Goal: Information Seeking & Learning: Learn about a topic

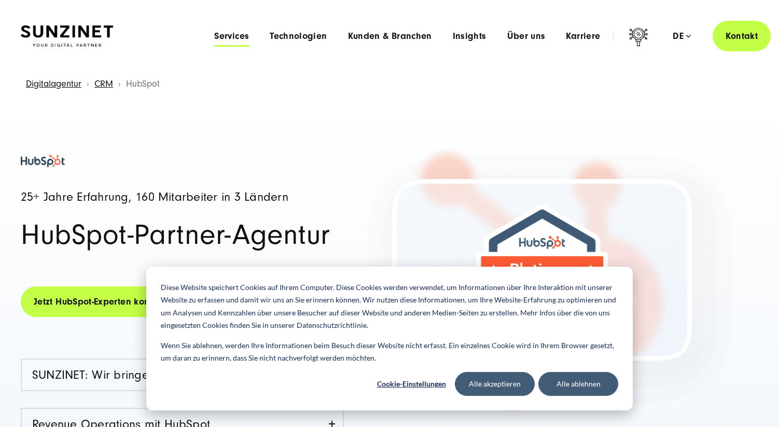
click at [249, 38] on span "Services" at bounding box center [231, 36] width 35 height 10
click at [568, 384] on button "Alle ablehnen" at bounding box center [578, 384] width 80 height 24
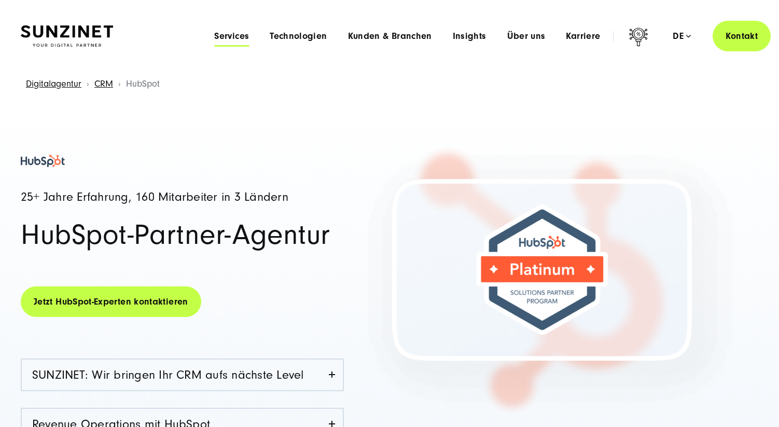
click at [237, 38] on span "Services" at bounding box center [231, 36] width 35 height 10
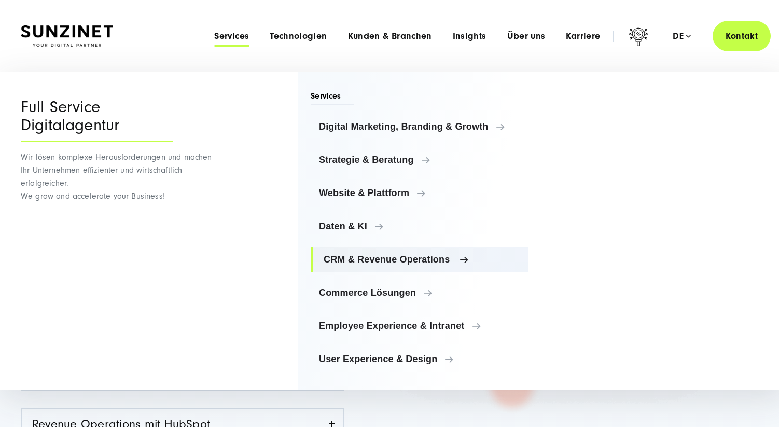
click at [349, 256] on span "CRM & Revenue Operations" at bounding box center [422, 259] width 197 height 10
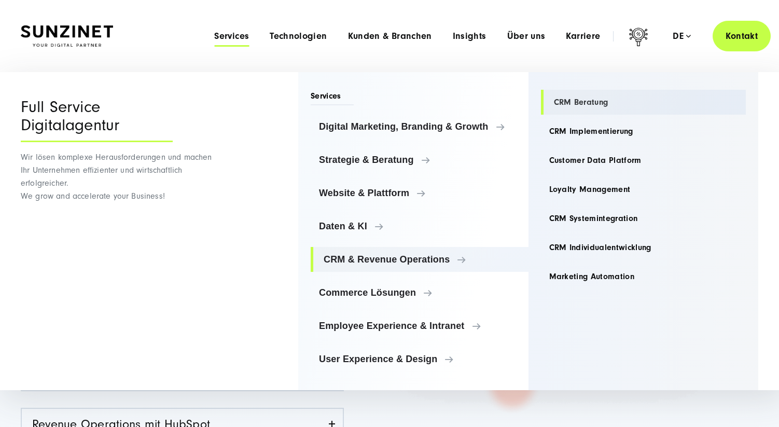
click at [571, 103] on link "CRM Beratung" at bounding box center [643, 102] width 205 height 25
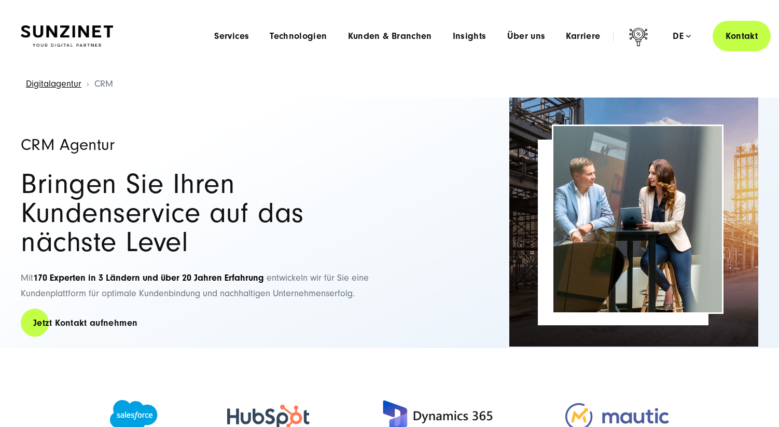
click at [62, 31] on img at bounding box center [67, 36] width 92 height 22
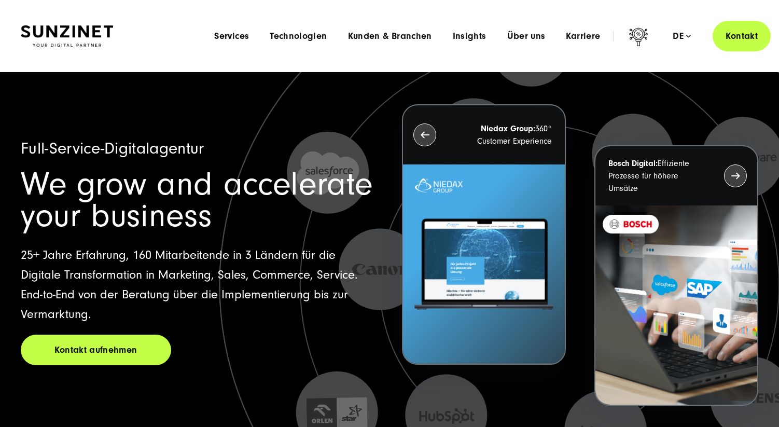
click at [61, 33] on img at bounding box center [67, 36] width 92 height 22
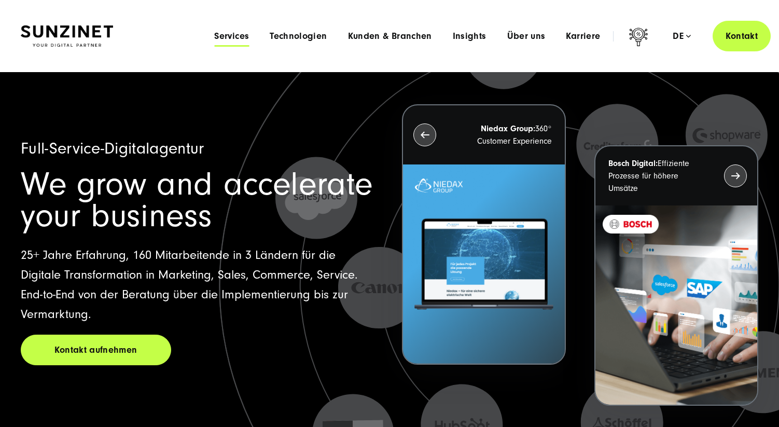
click at [224, 37] on span "Services" at bounding box center [231, 36] width 35 height 10
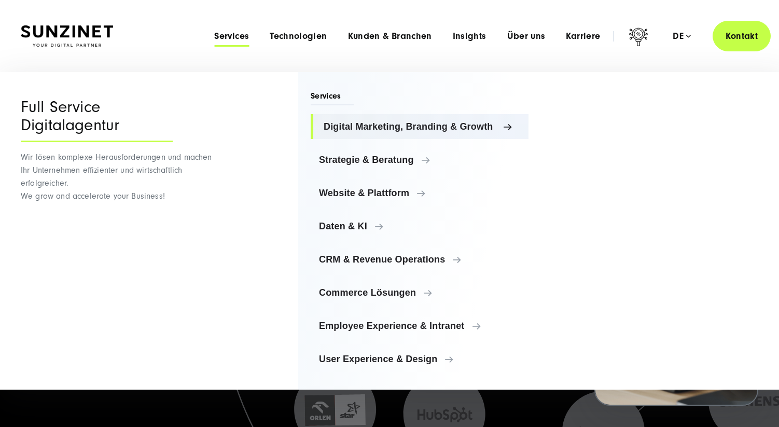
click at [343, 126] on span "Digital Marketing, Branding & Growth" at bounding box center [422, 126] width 197 height 10
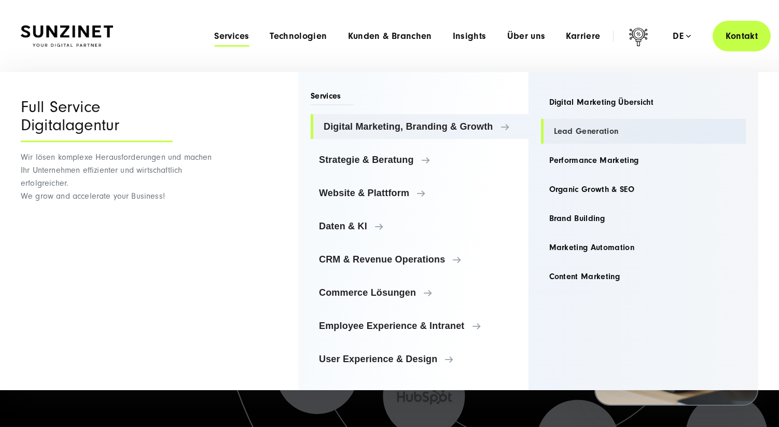
click at [565, 131] on link "Lead Generation" at bounding box center [643, 131] width 205 height 25
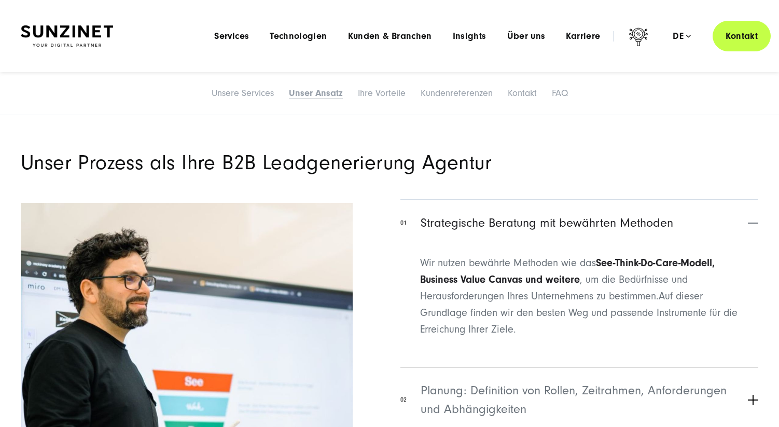
scroll to position [1463, 0]
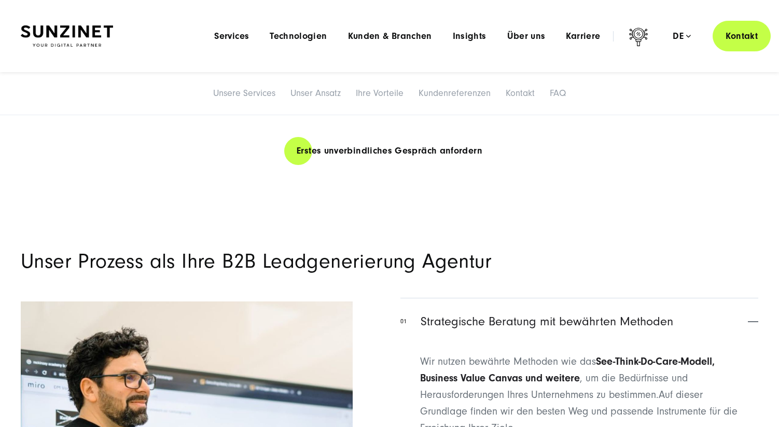
click at [245, 99] on li "Unsere Services" at bounding box center [244, 93] width 75 height 22
click at [245, 95] on link "Unsere Services" at bounding box center [244, 93] width 62 height 11
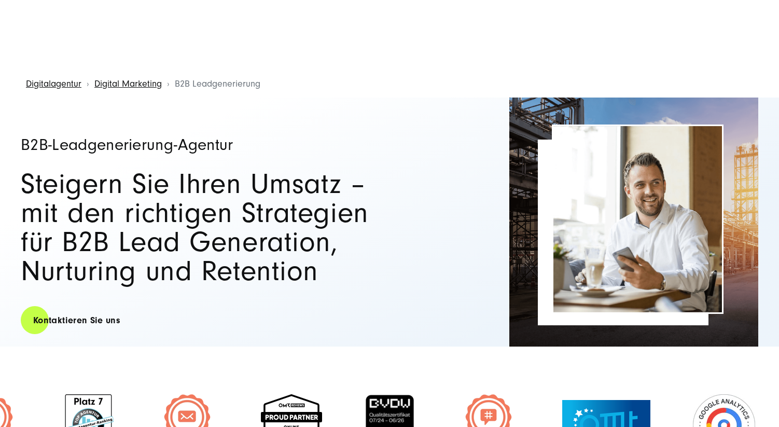
scroll to position [237, 0]
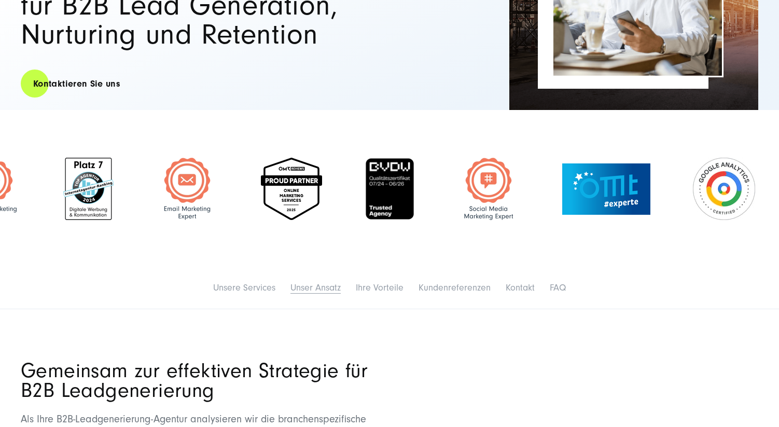
click at [332, 287] on link "Unser Ansatz" at bounding box center [316, 287] width 50 height 11
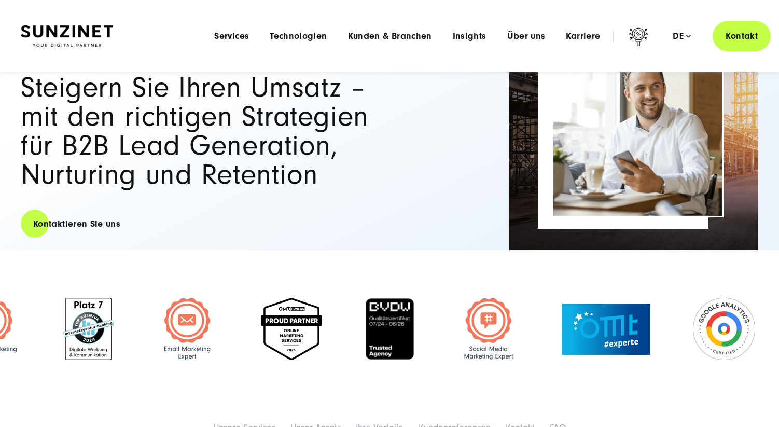
scroll to position [0, 0]
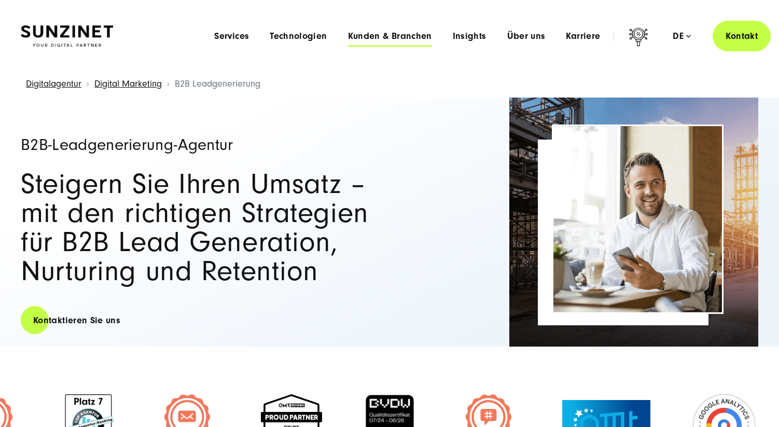
click at [376, 39] on span "Kunden & Branchen" at bounding box center [390, 36] width 84 height 10
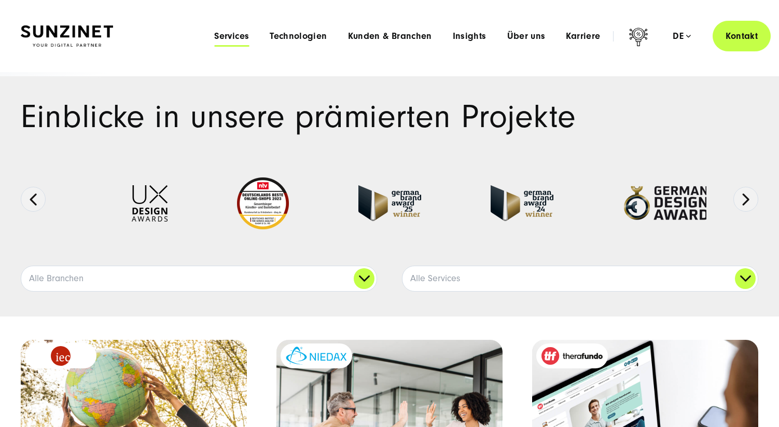
click at [230, 39] on span "Services" at bounding box center [231, 36] width 35 height 10
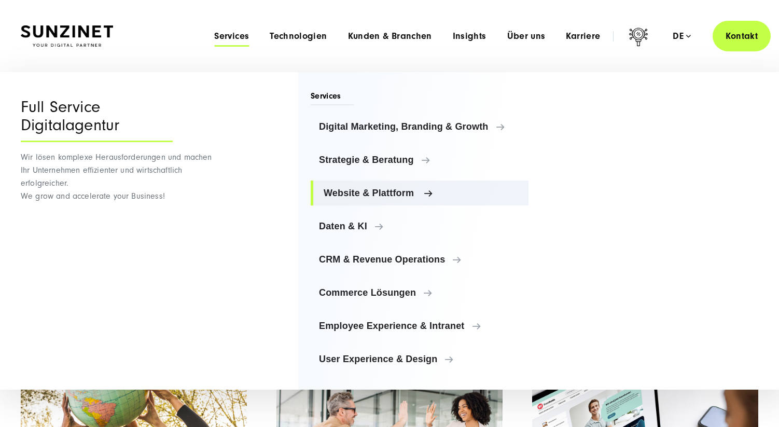
click at [361, 185] on link "Website & Plattform" at bounding box center [420, 193] width 218 height 25
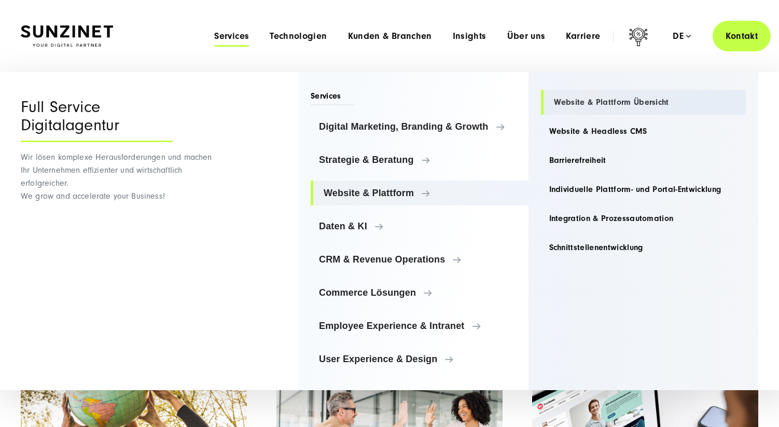
click at [569, 100] on link "Website & Plattform Übersicht" at bounding box center [643, 102] width 205 height 25
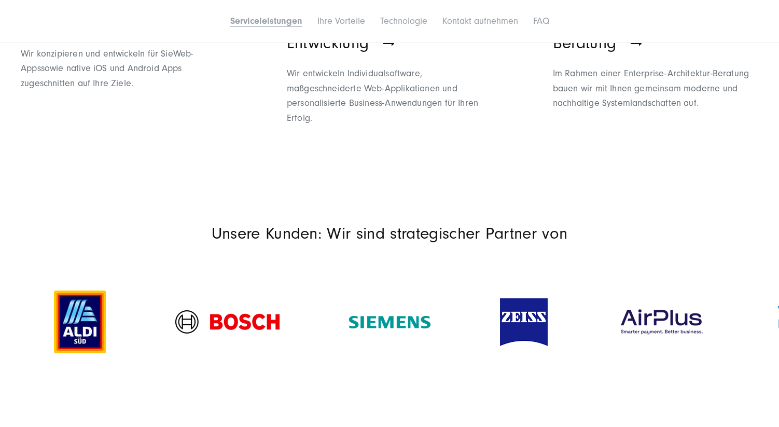
scroll to position [1004, 0]
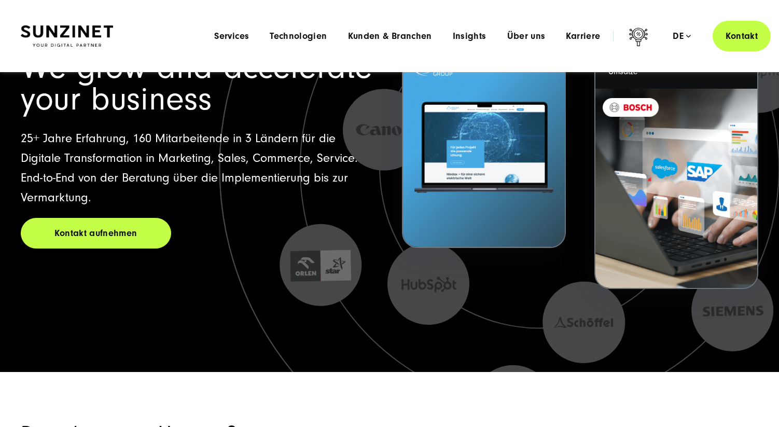
scroll to position [92, 0]
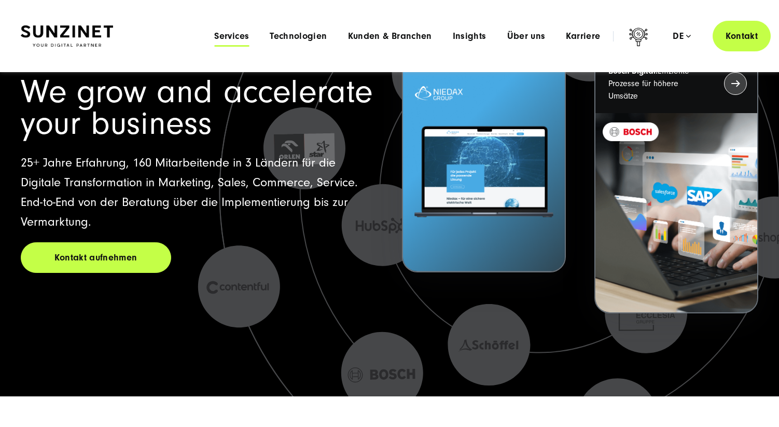
click at [233, 38] on span "Services" at bounding box center [231, 36] width 35 height 10
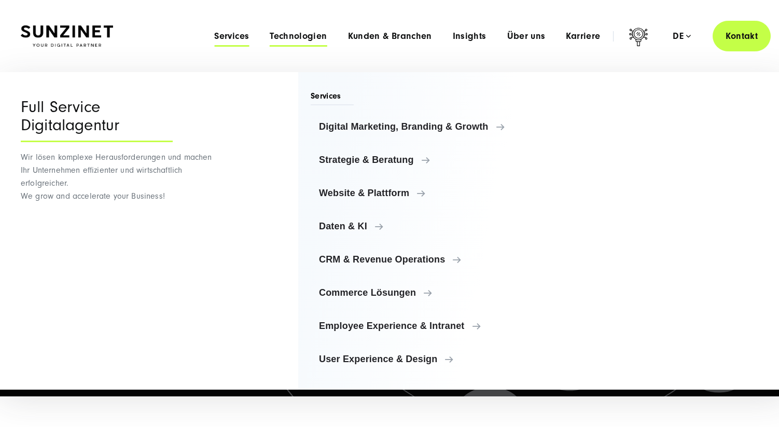
click at [315, 38] on span "Technologien" at bounding box center [298, 36] width 57 height 10
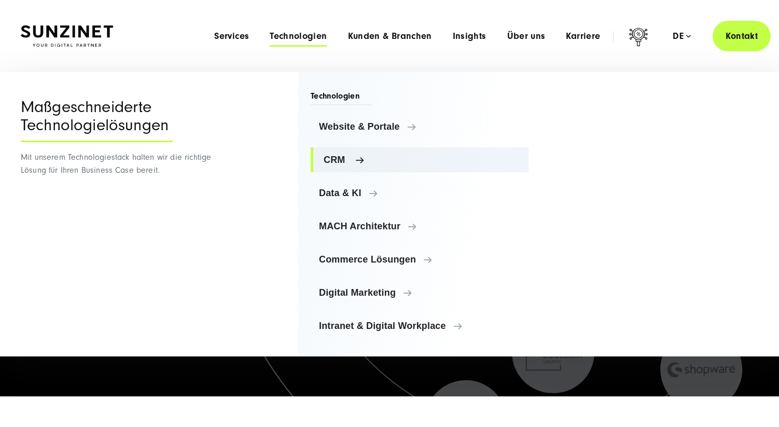
click at [336, 159] on span "CRM" at bounding box center [422, 160] width 197 height 10
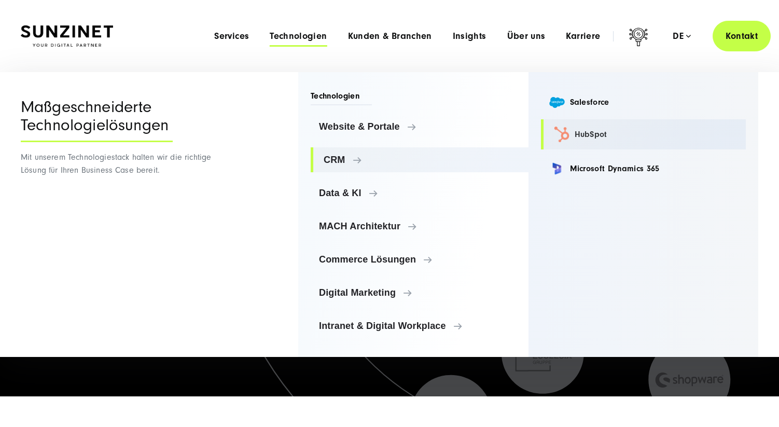
click at [592, 134] on link "HubSpot" at bounding box center [643, 134] width 205 height 30
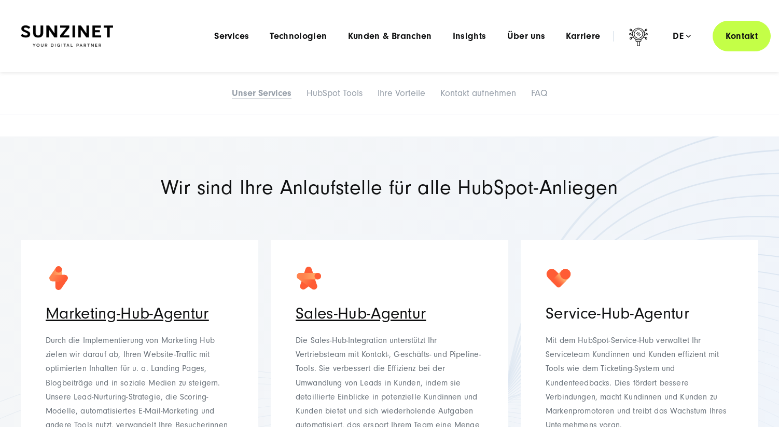
scroll to position [1184, 0]
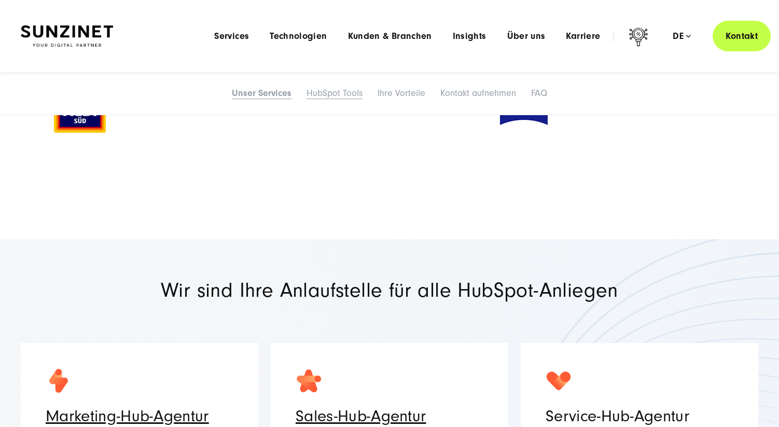
click at [329, 94] on link "HubSpot Tools" at bounding box center [335, 93] width 56 height 11
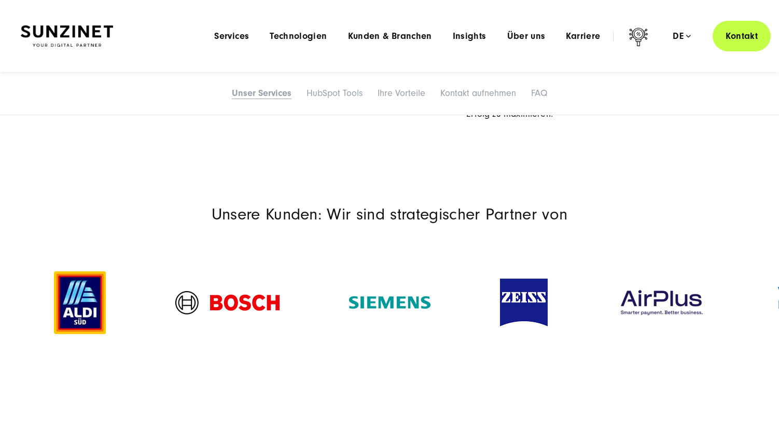
scroll to position [977, 0]
